Goal: Task Accomplishment & Management: Manage account settings

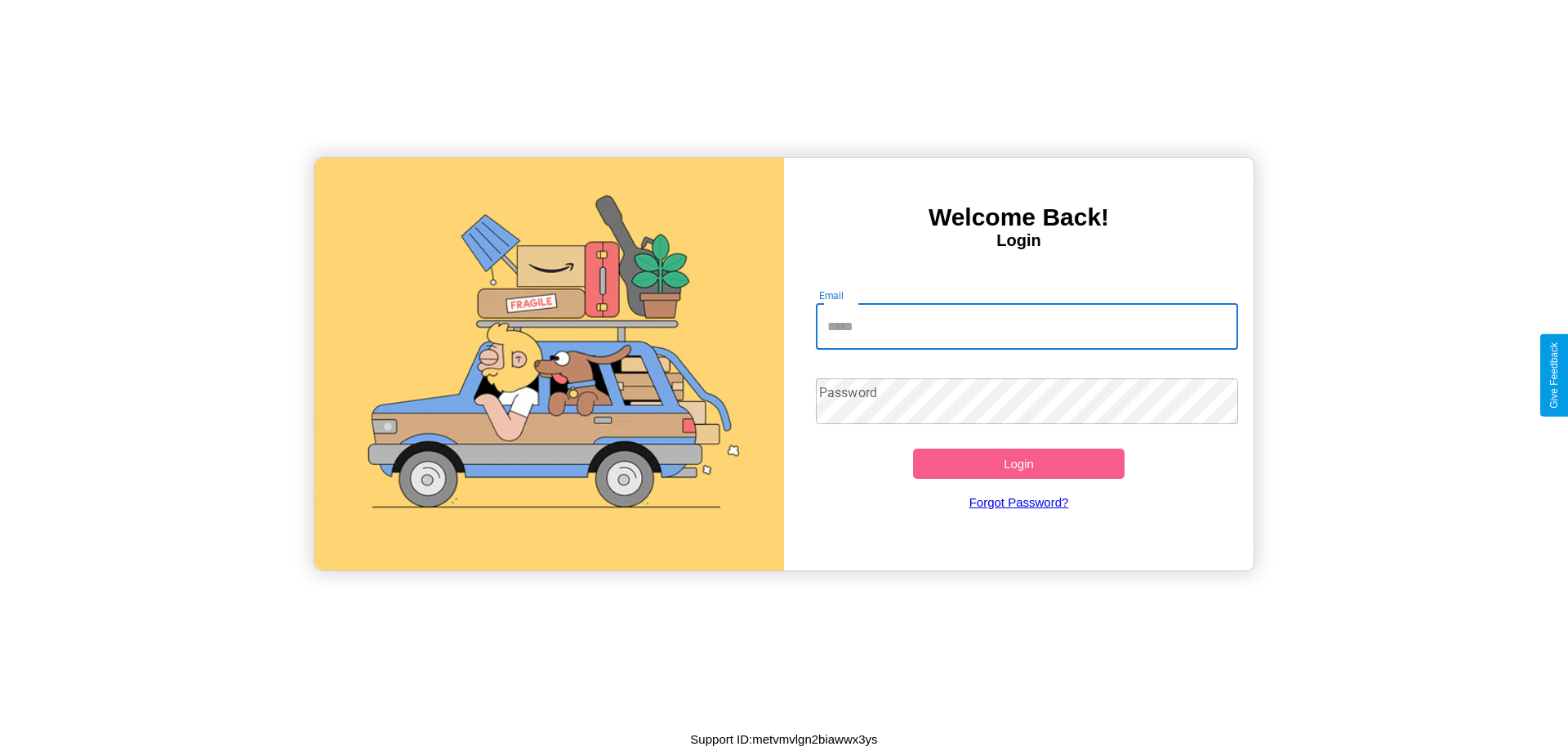
click at [1027, 326] on input "Email" at bounding box center [1027, 327] width 423 height 46
type input "**********"
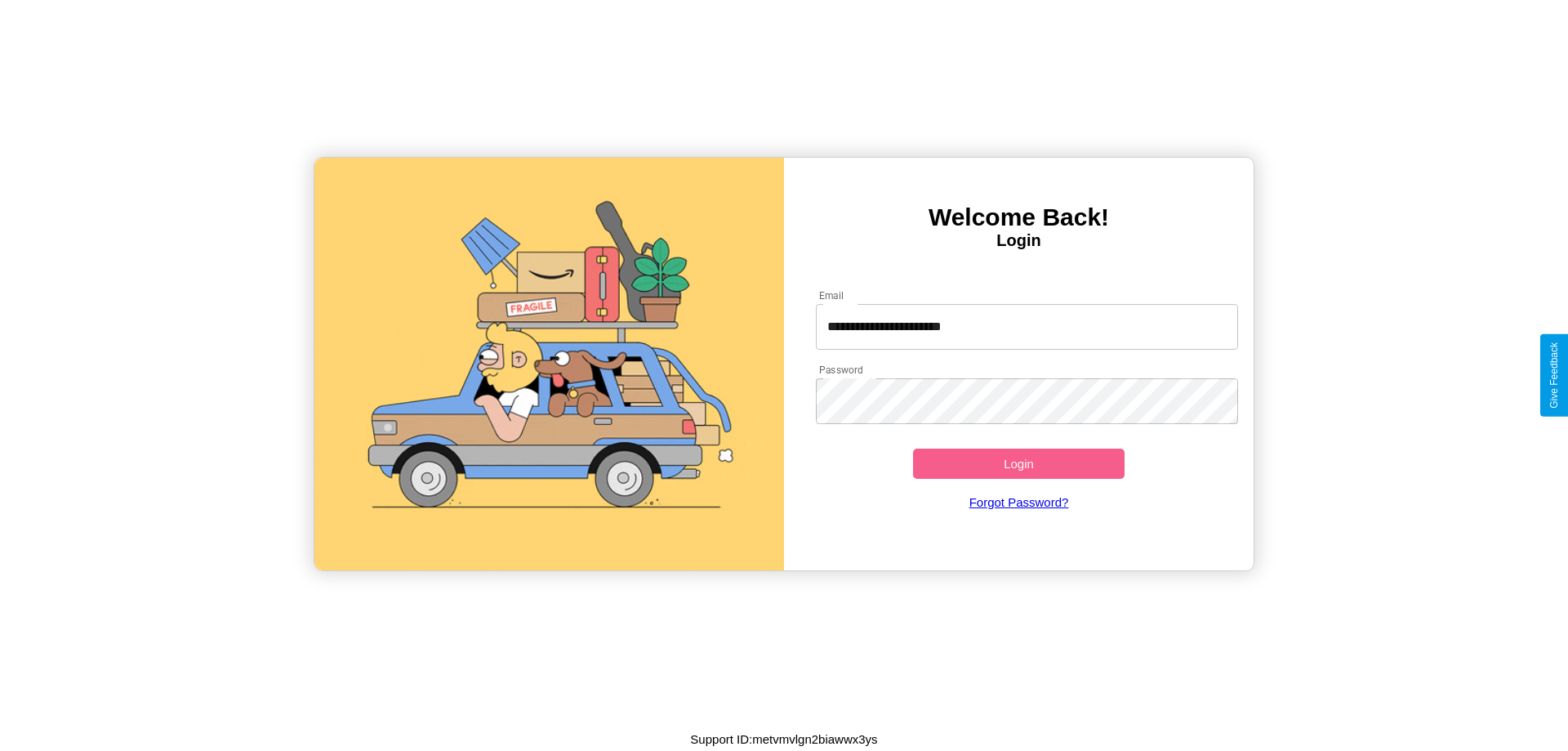
click at [1018, 463] on button "Login" at bounding box center [1019, 464] width 211 height 30
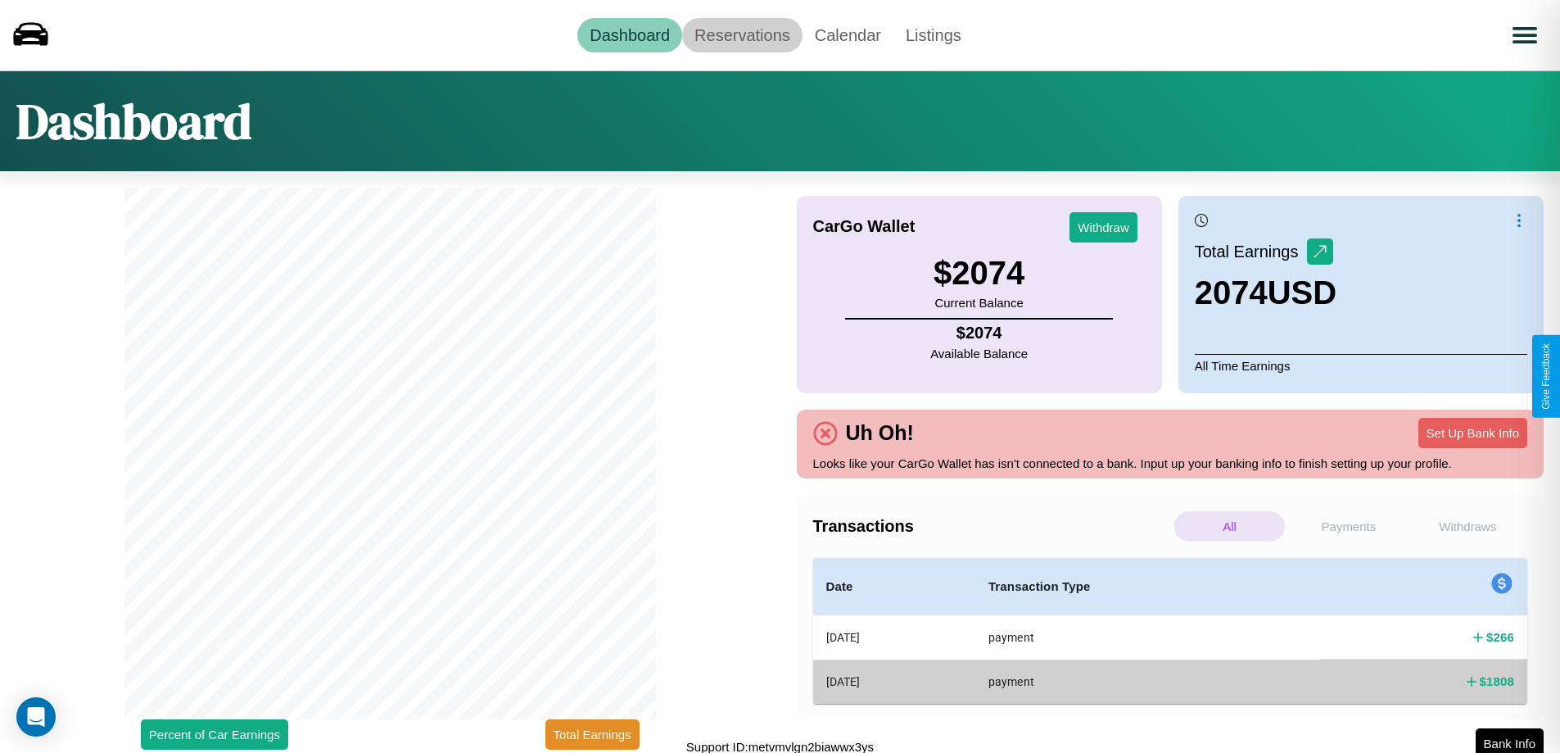
click at [742, 34] on link "Reservations" at bounding box center [742, 35] width 120 height 34
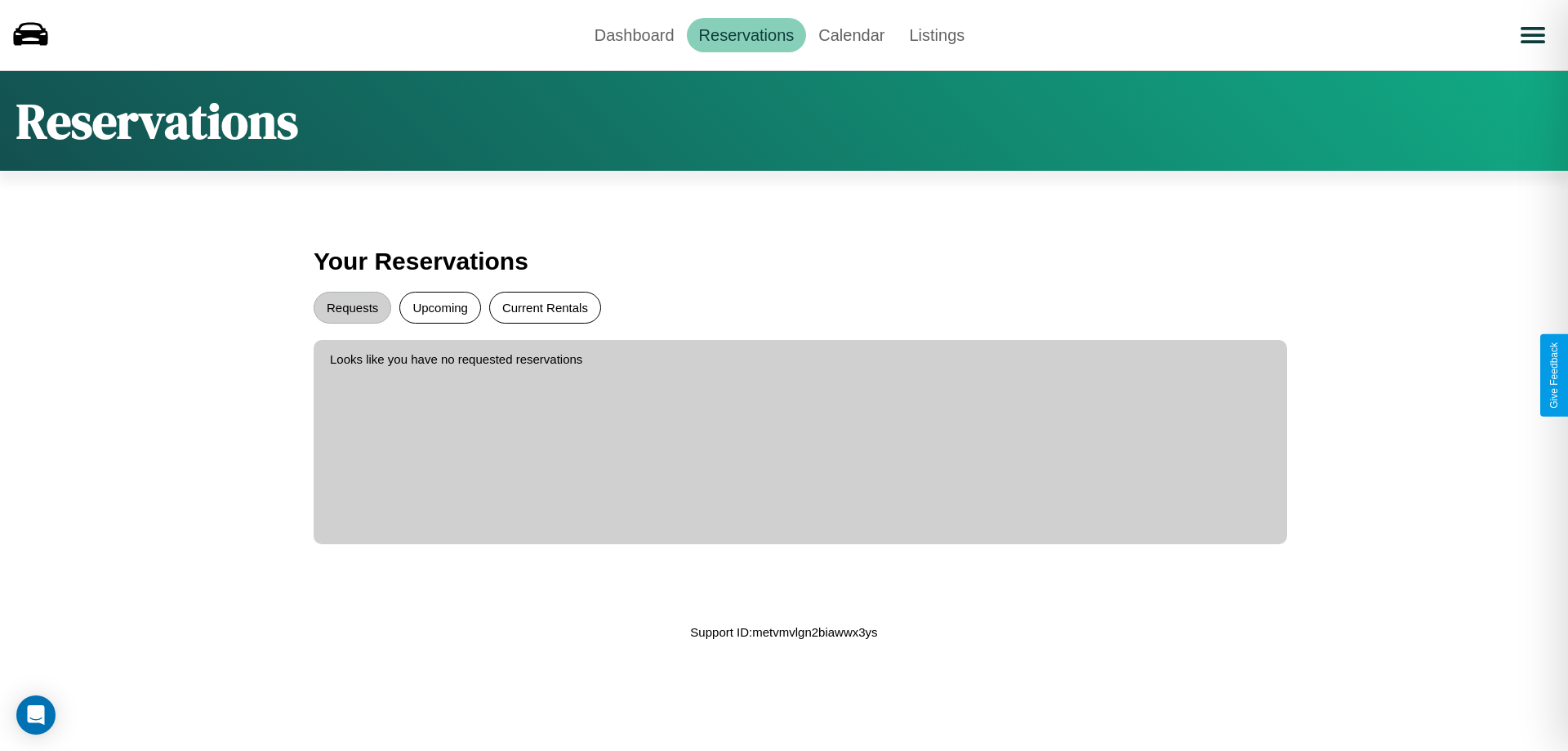
click at [544, 307] on button "Current Rentals" at bounding box center [545, 307] width 112 height 32
click at [352, 307] on button "Requests" at bounding box center [353, 307] width 78 height 32
